Goal: Information Seeking & Learning: Learn about a topic

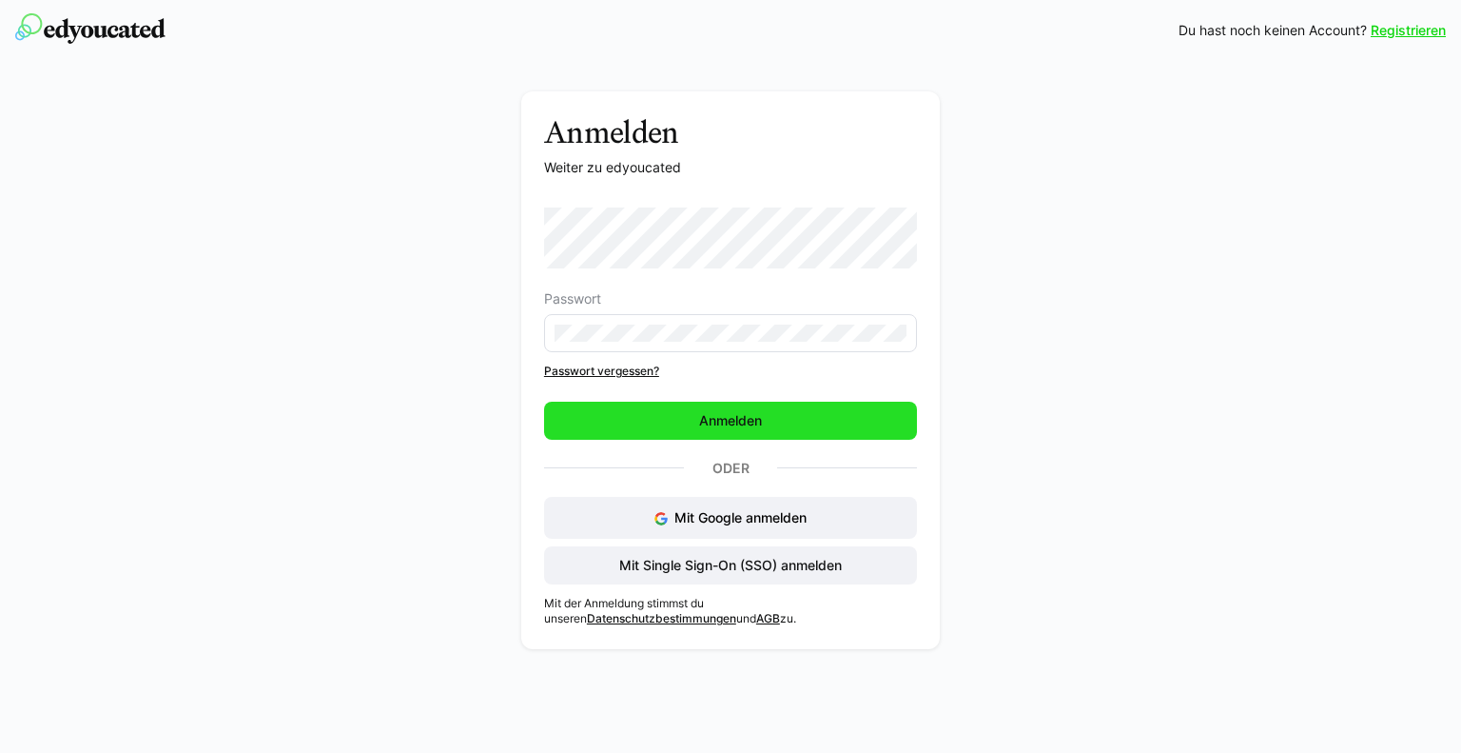
click at [660, 413] on span "Anmelden" at bounding box center [730, 421] width 373 height 38
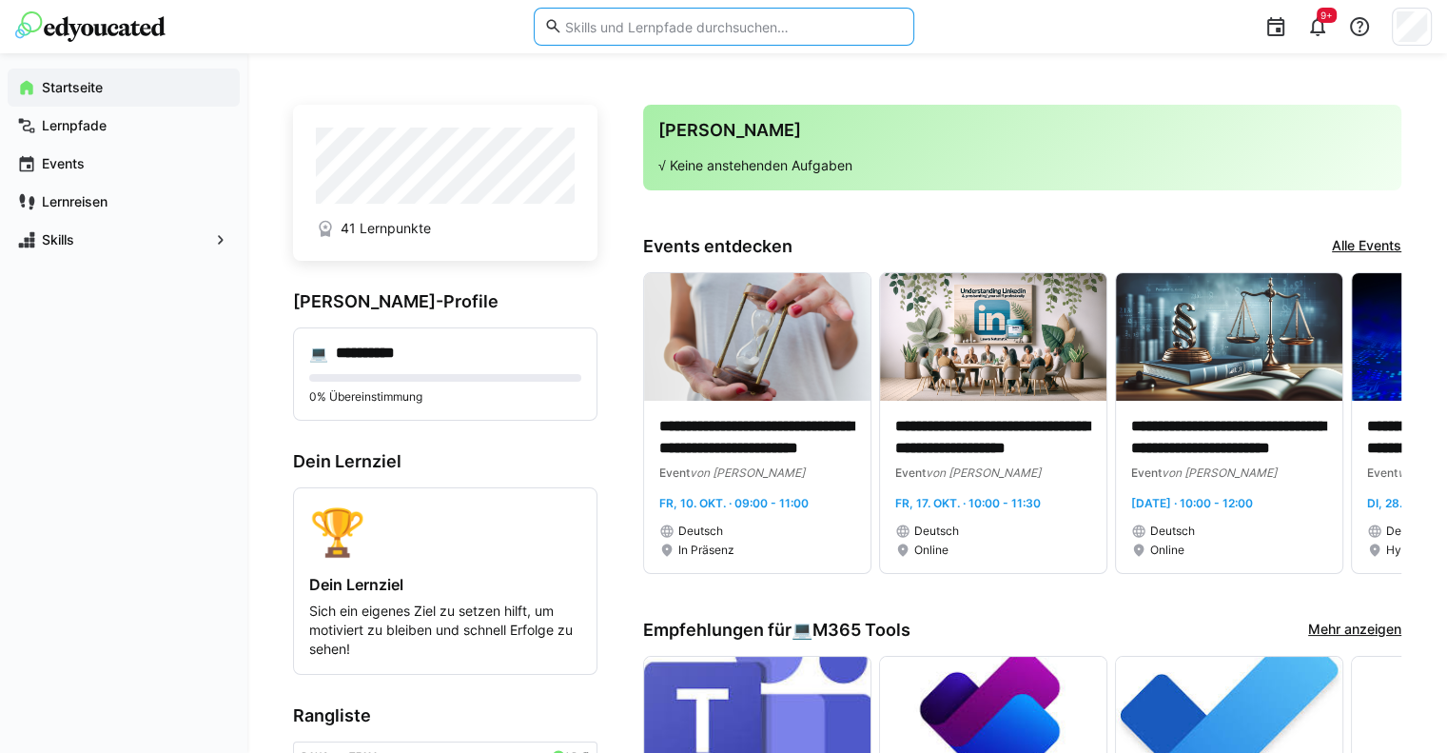
click at [611, 30] on input "text" at bounding box center [732, 26] width 341 height 17
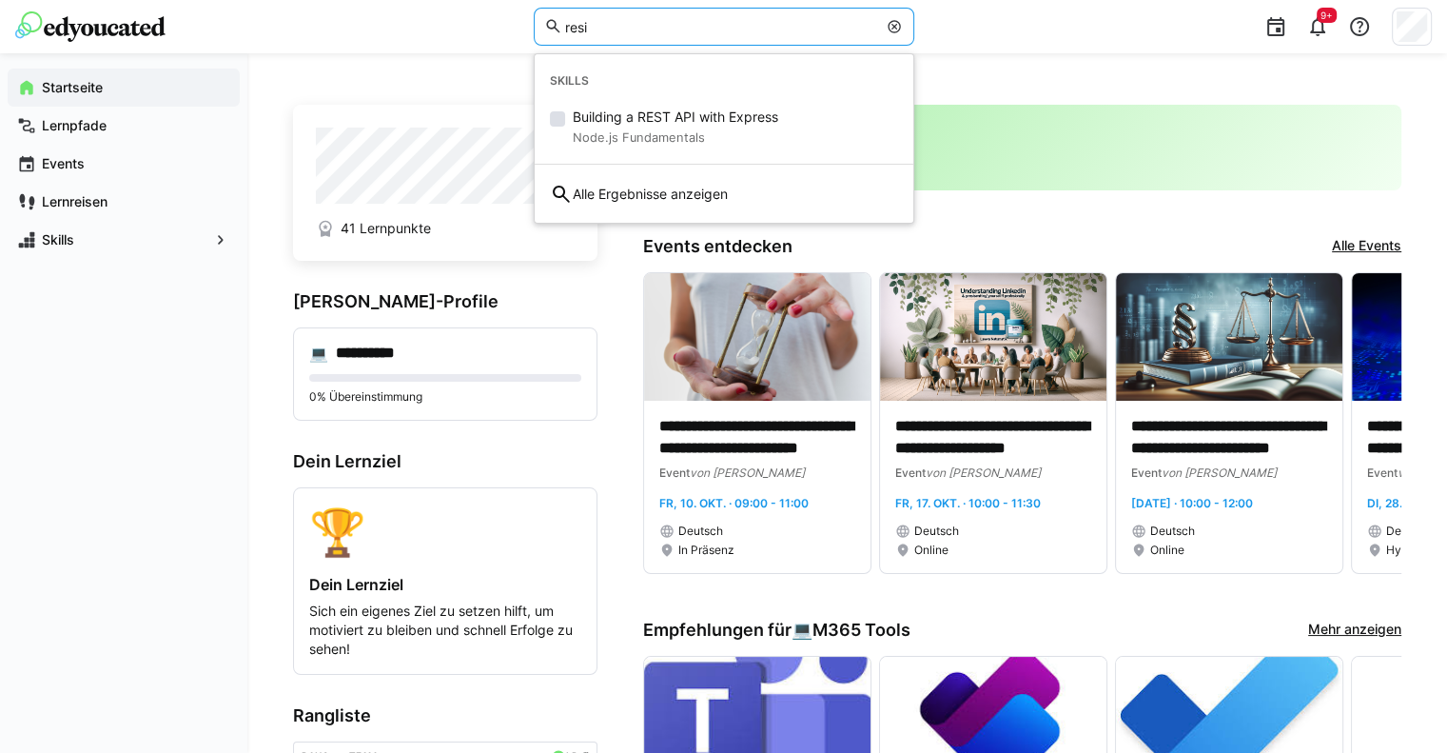
type input "resi"
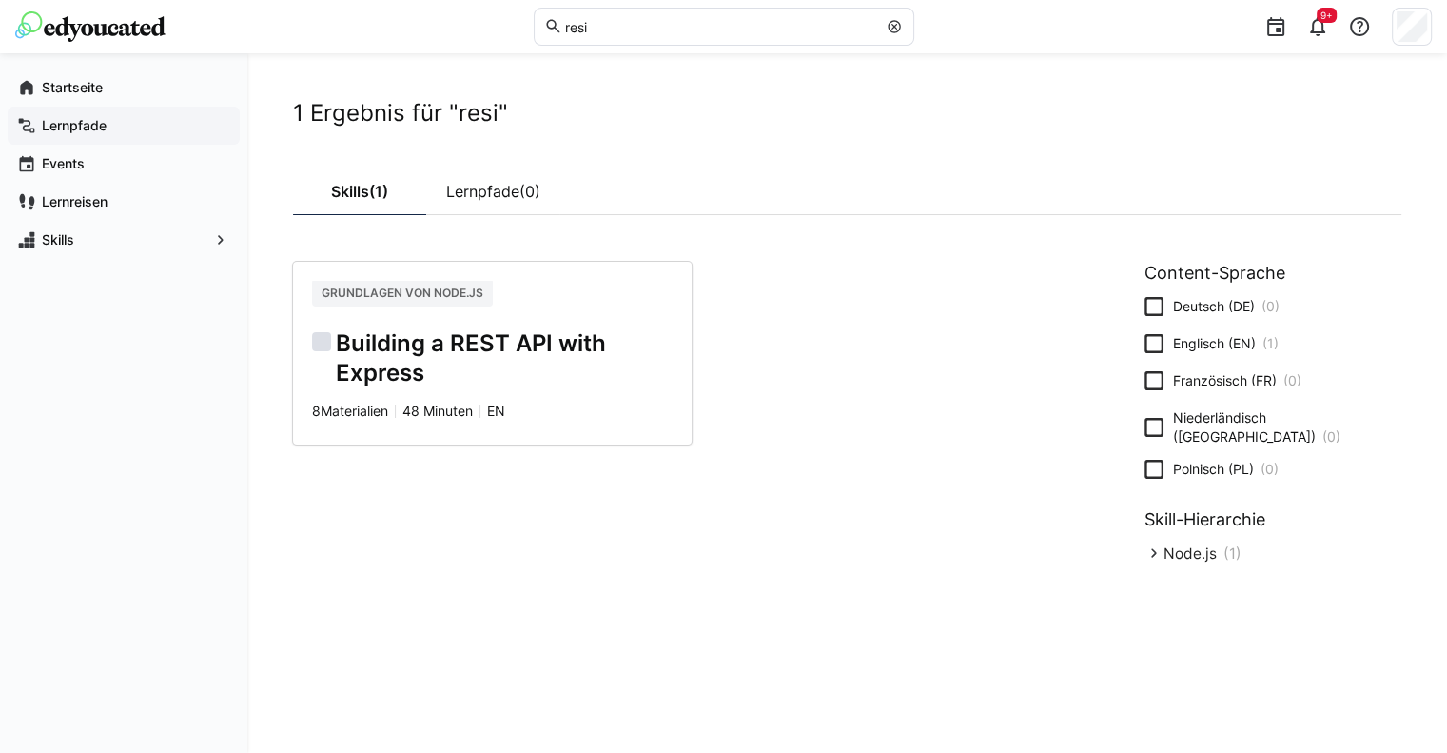
click at [0, 0] on app-navigation-label "Lernpfade" at bounding box center [0, 0] width 0 height 0
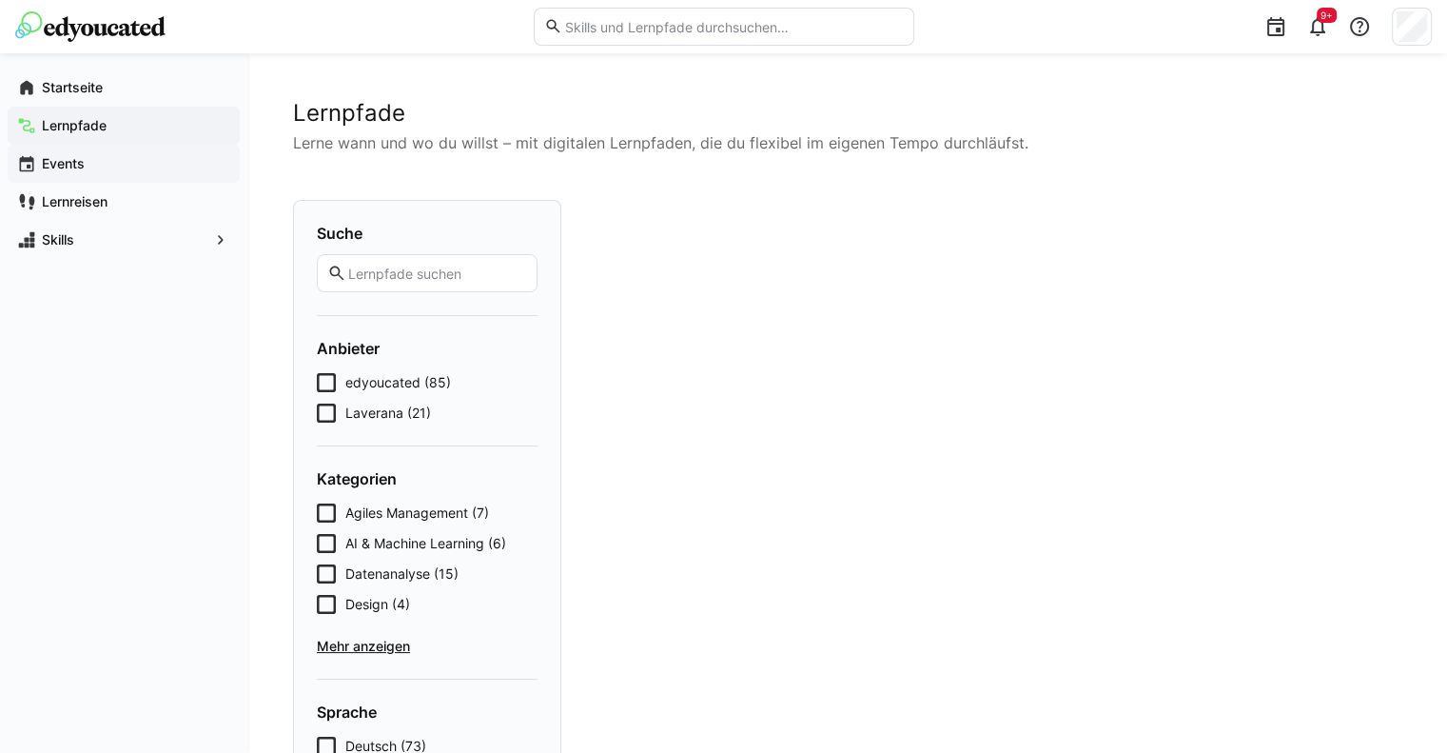
click at [63, 151] on div "Events" at bounding box center [124, 164] width 232 height 38
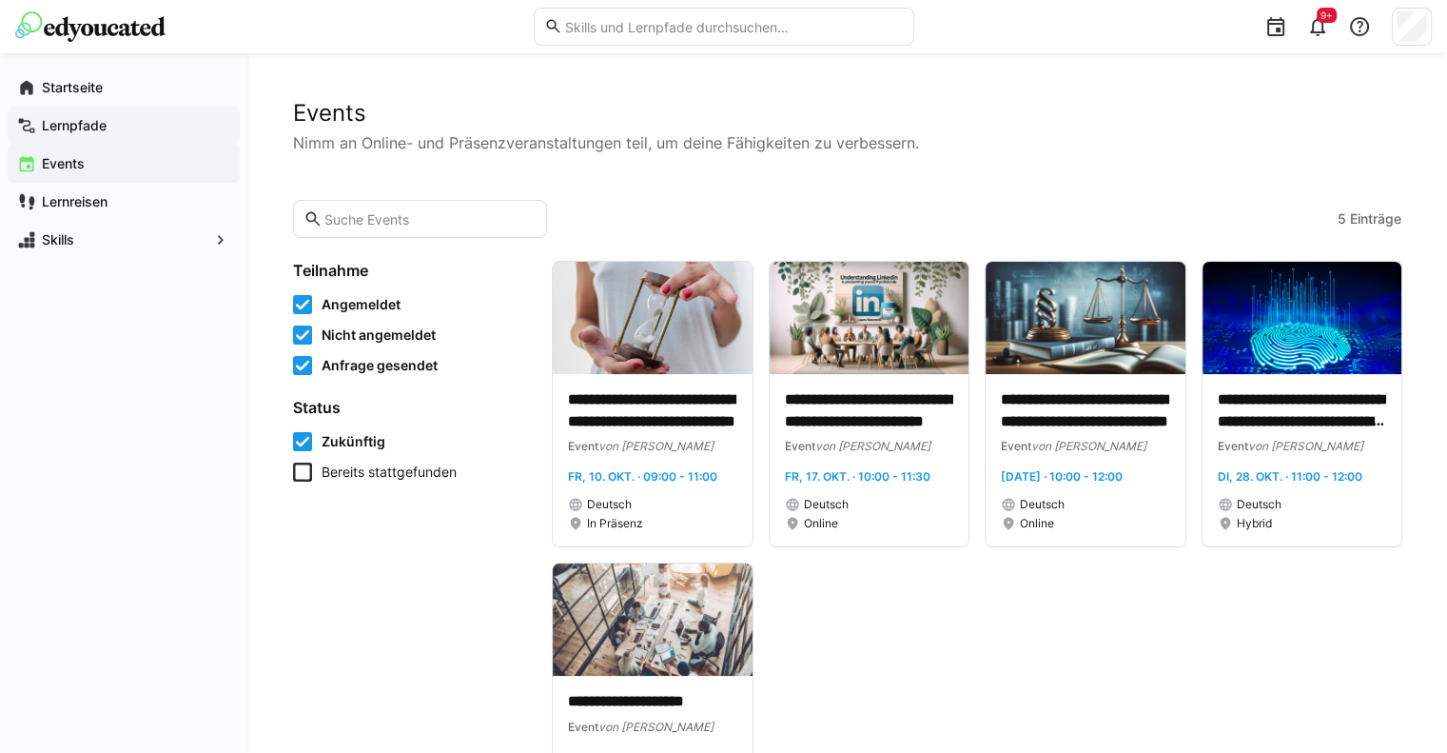
click at [99, 117] on span "Lernpfade" at bounding box center [134, 125] width 191 height 19
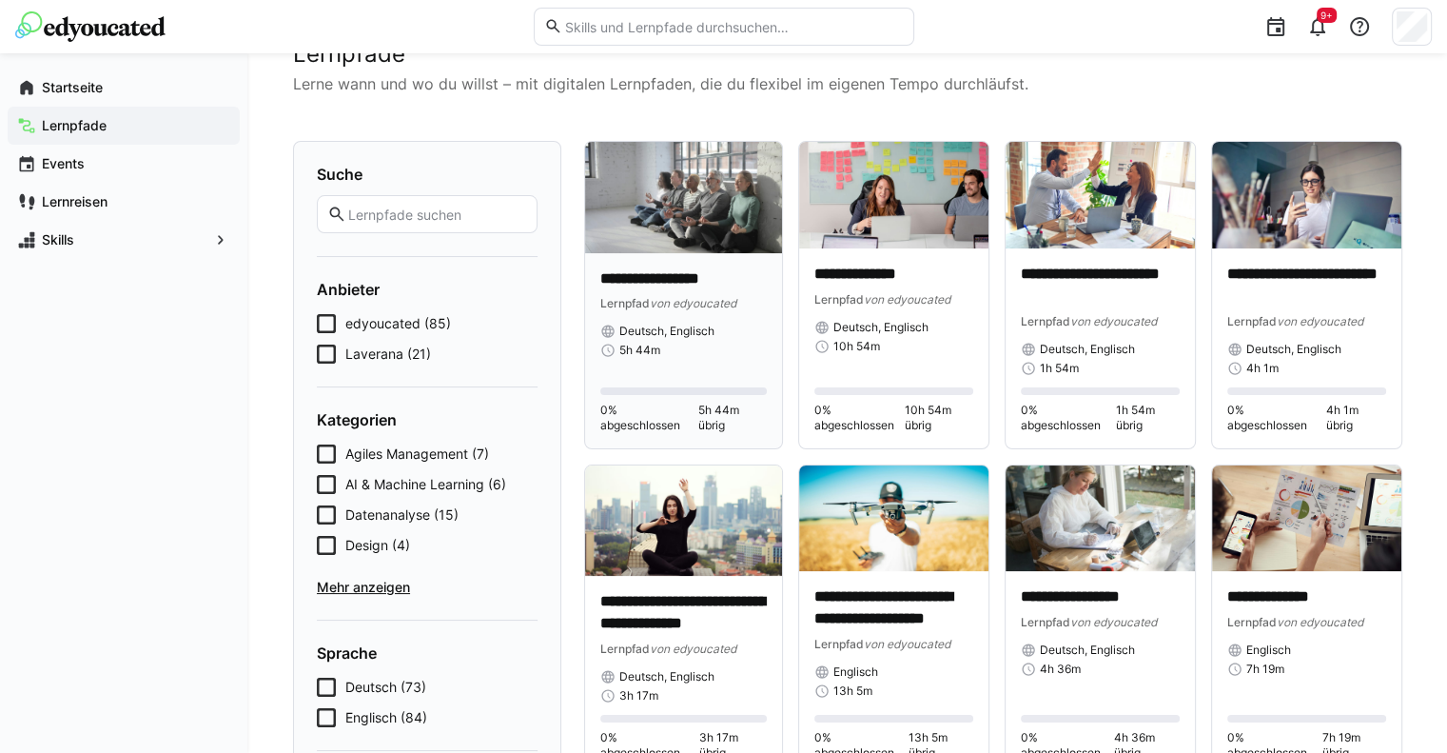
scroll to position [84, 0]
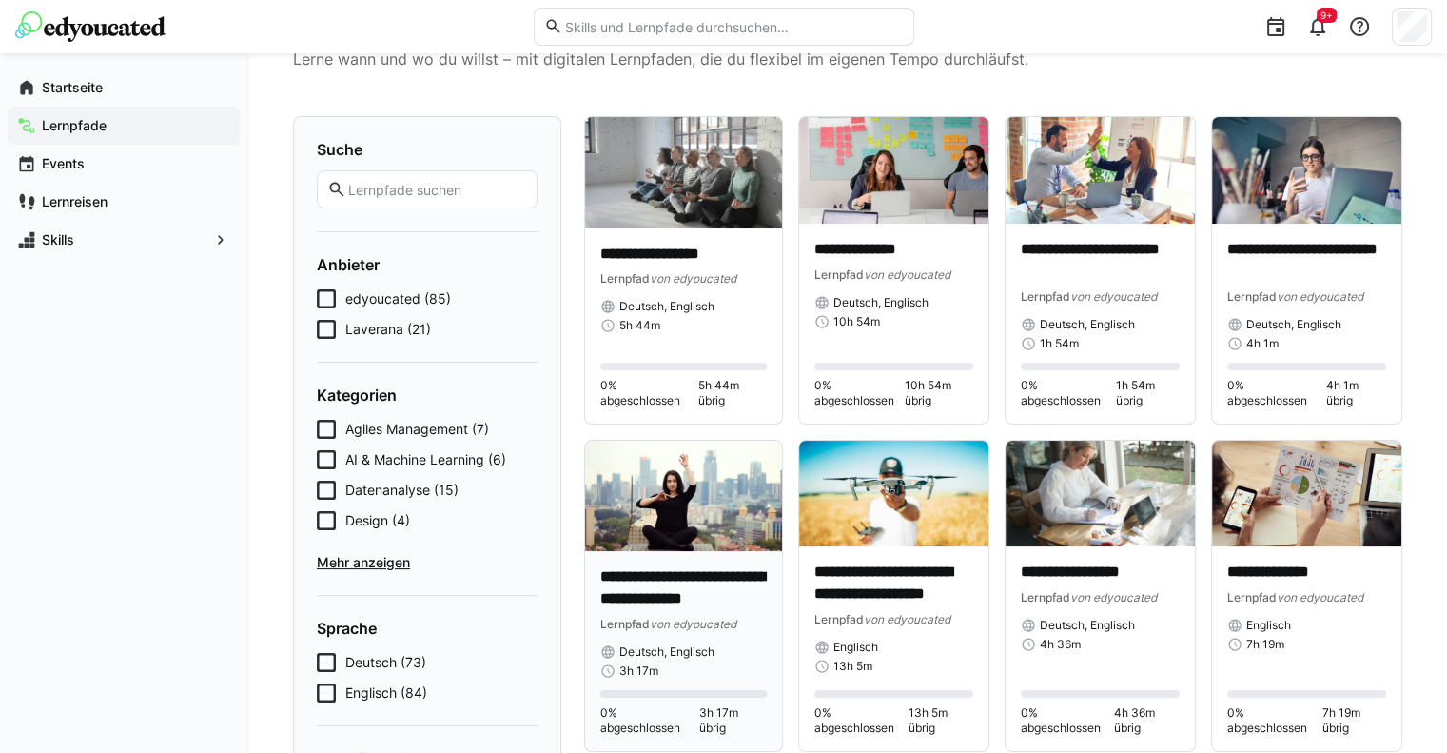
click at [646, 577] on p "**********" at bounding box center [683, 588] width 167 height 44
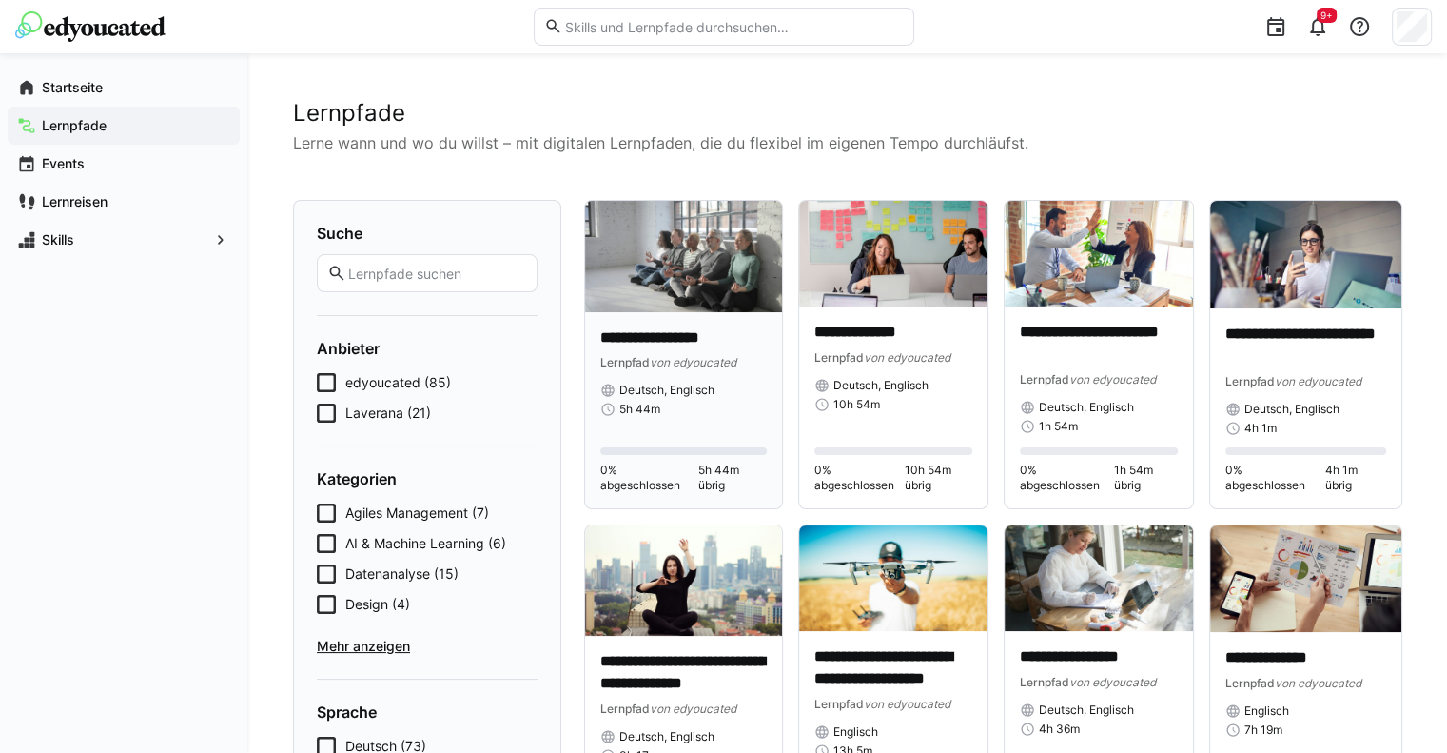
click at [651, 359] on span "von edyoucated" at bounding box center [693, 362] width 87 height 14
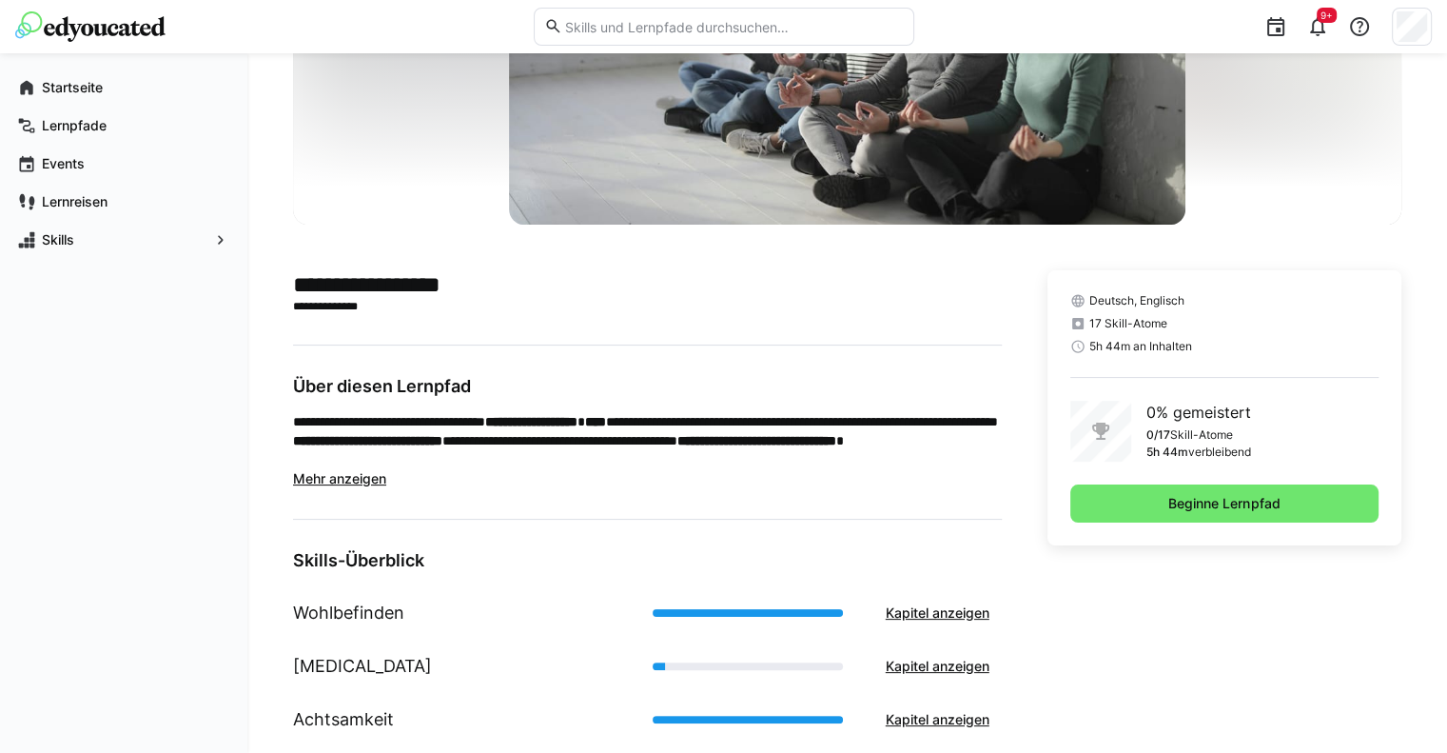
scroll to position [257, 0]
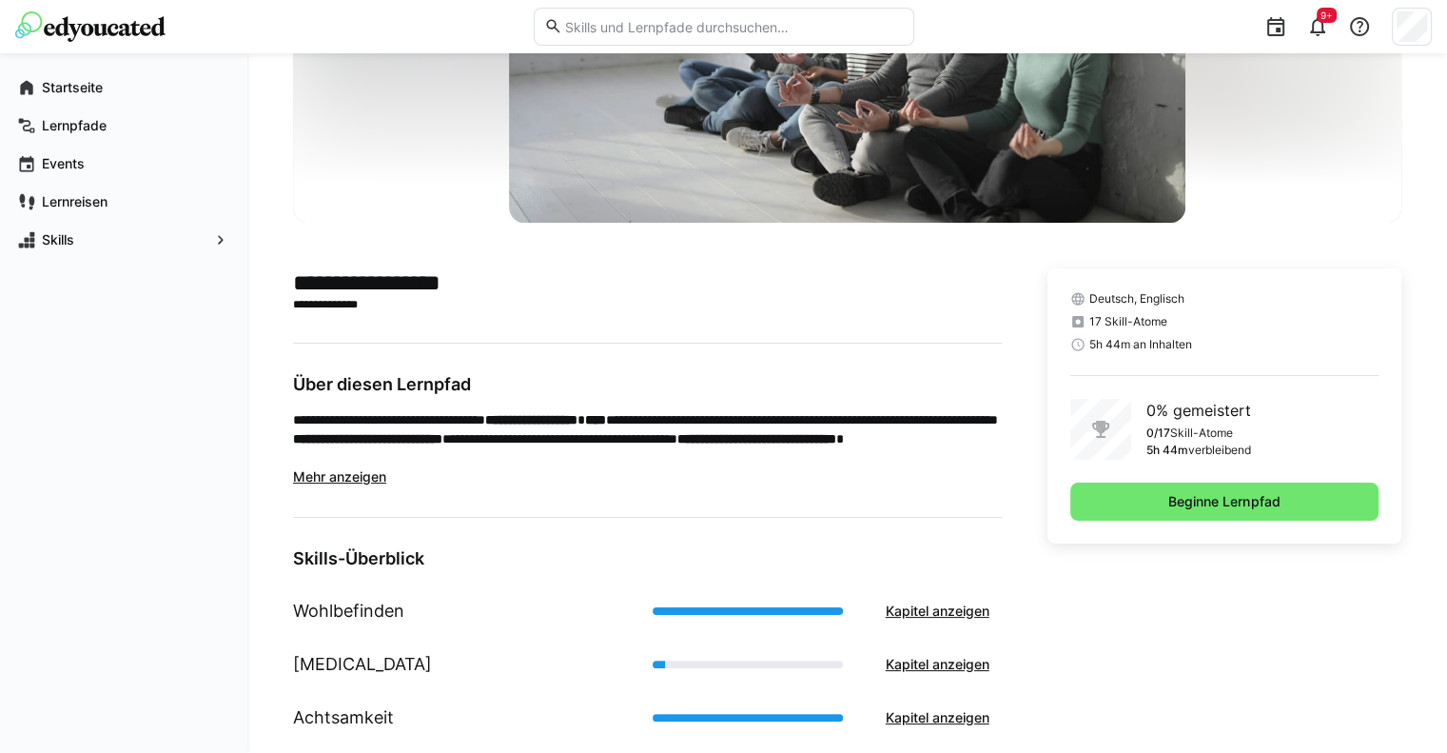
click at [336, 473] on span "Mehr anzeigen" at bounding box center [339, 476] width 93 height 16
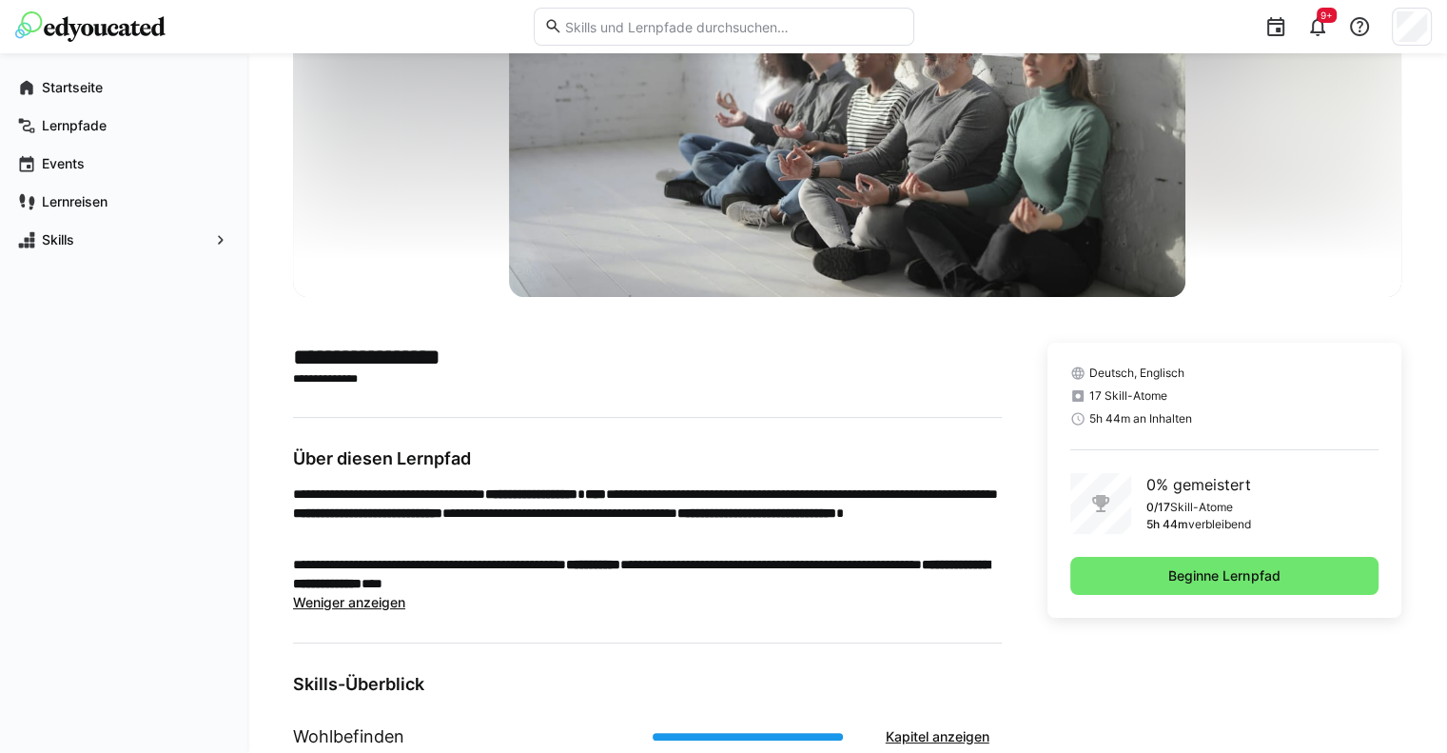
scroll to position [0, 0]
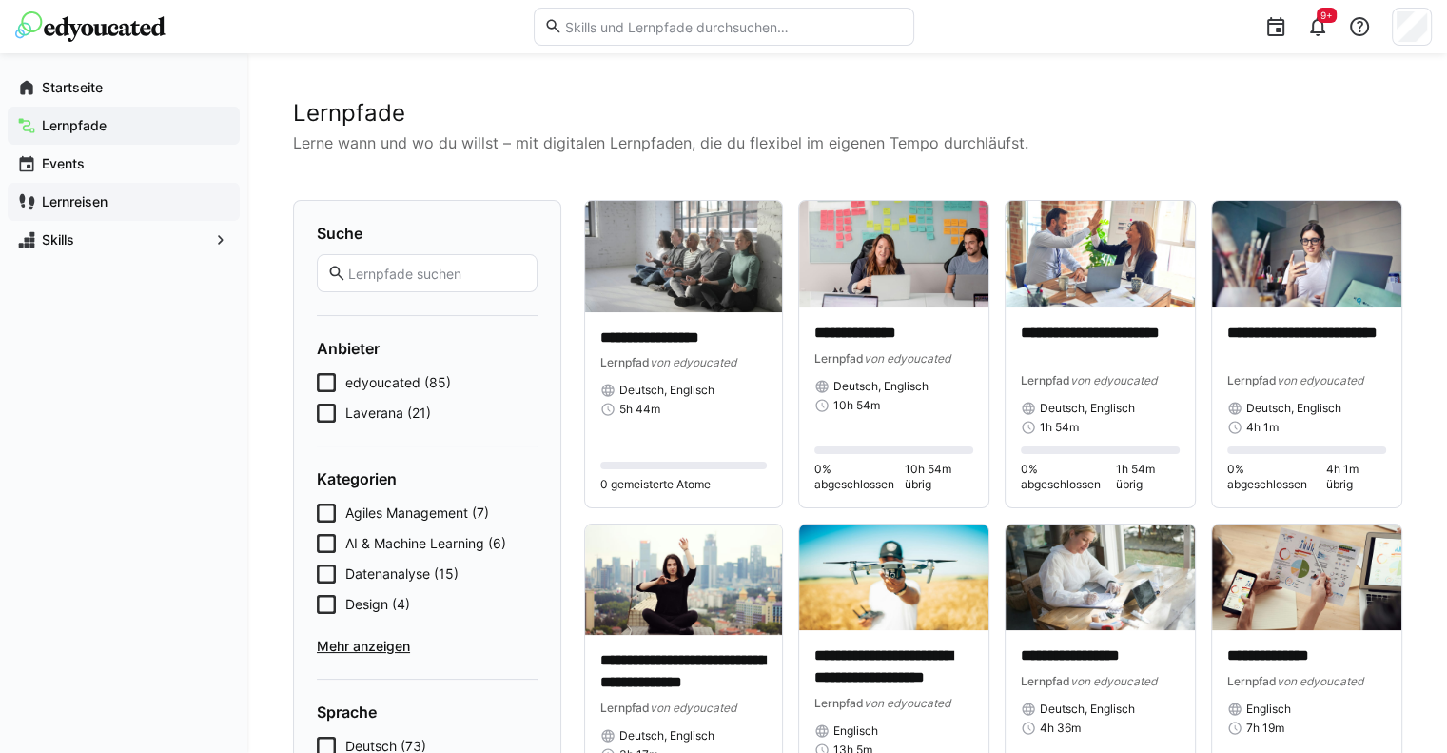
click at [0, 0] on app-navigation-label "Lernreisen" at bounding box center [0, 0] width 0 height 0
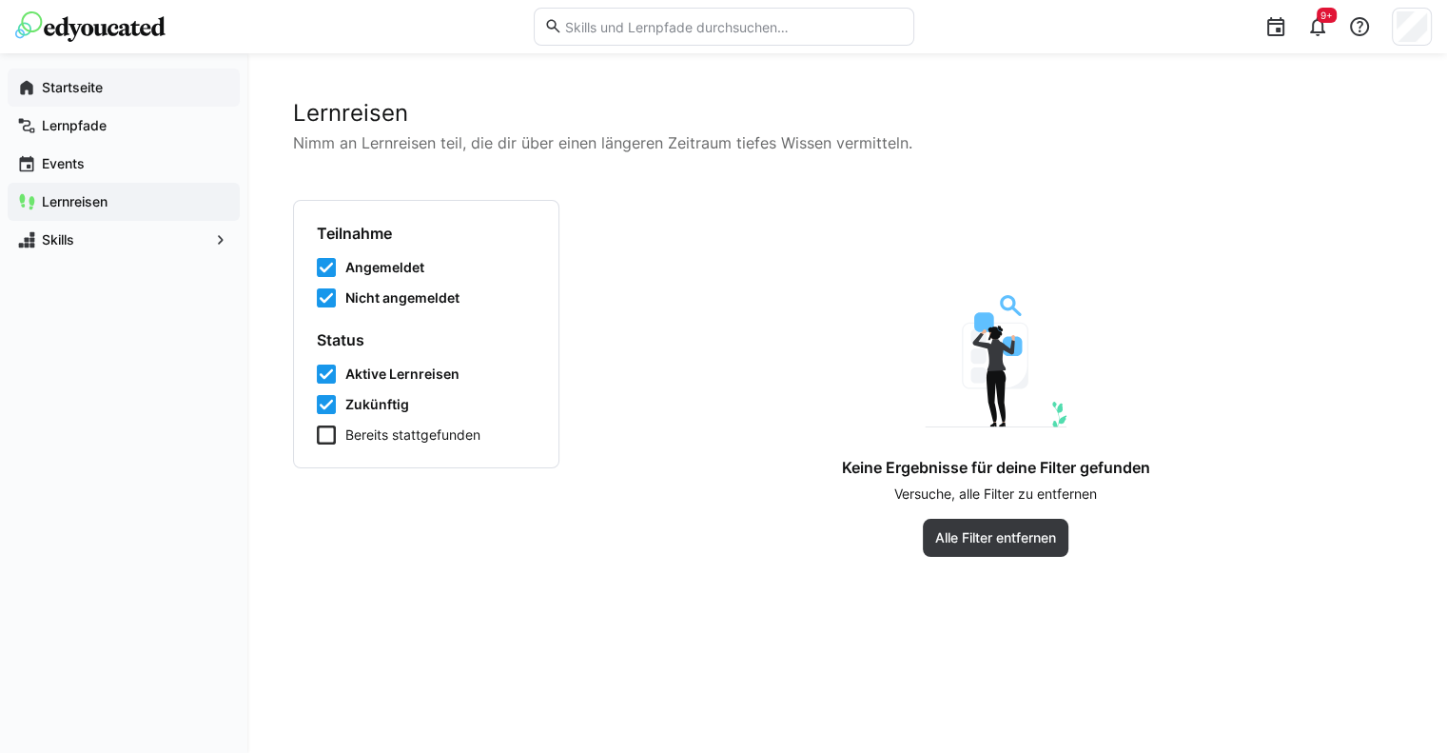
click at [0, 0] on app-navigation-label "Startseite" at bounding box center [0, 0] width 0 height 0
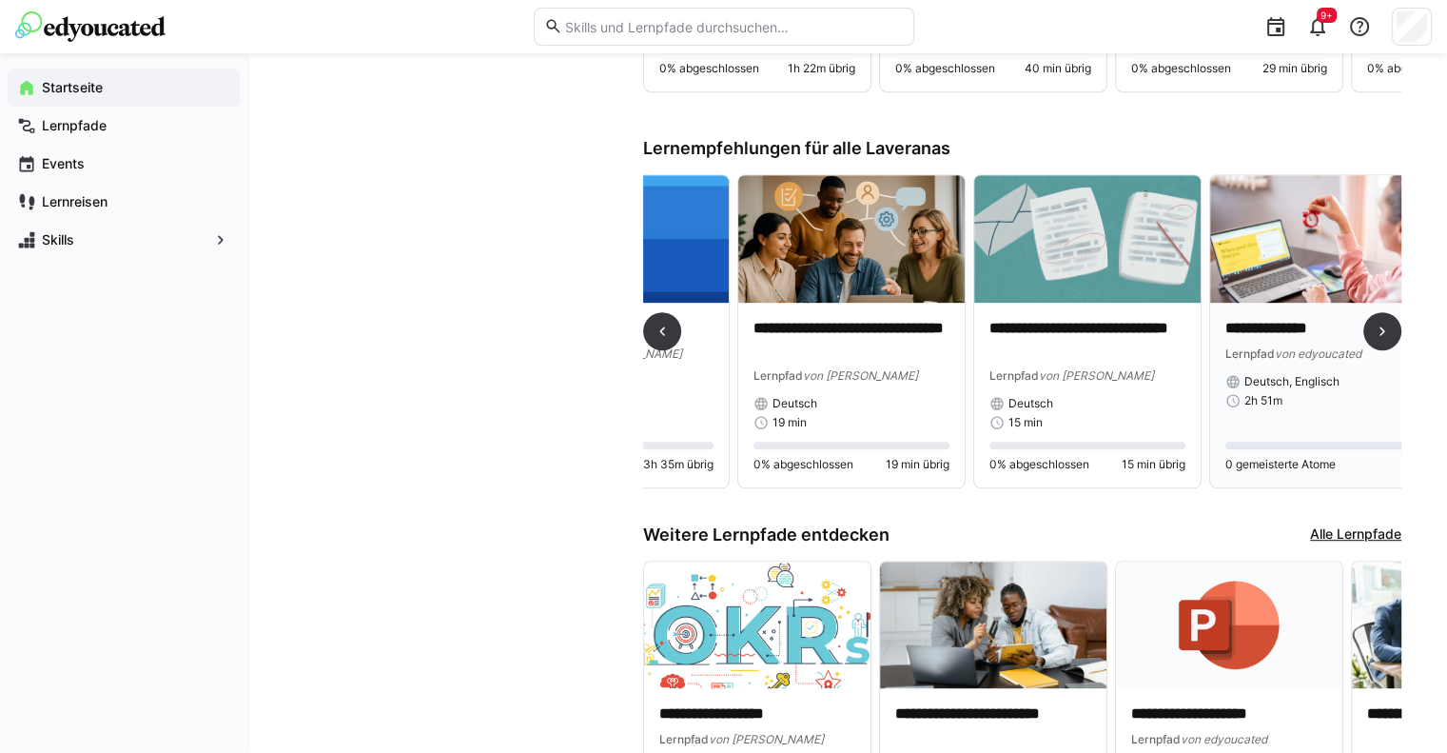
scroll to position [0, 2302]
